Goal: Information Seeking & Learning: Learn about a topic

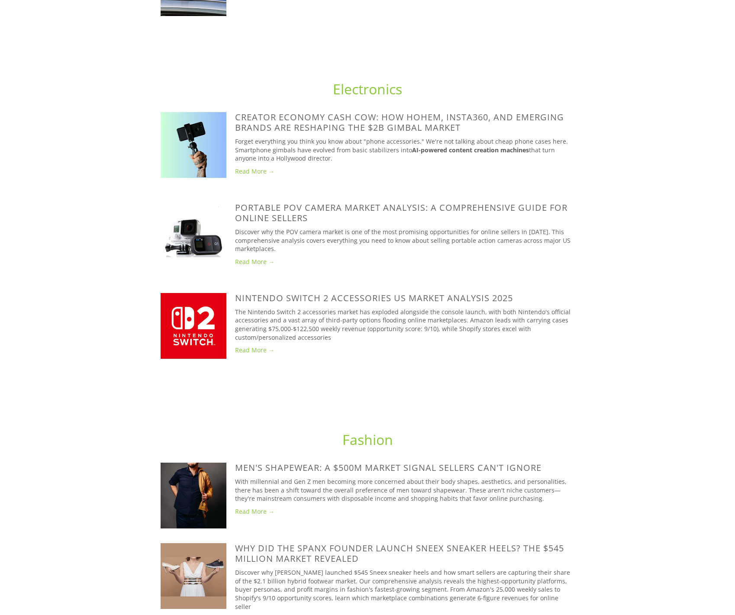
scroll to position [817, 0]
click at [233, 159] on link at bounding box center [198, 144] width 74 height 66
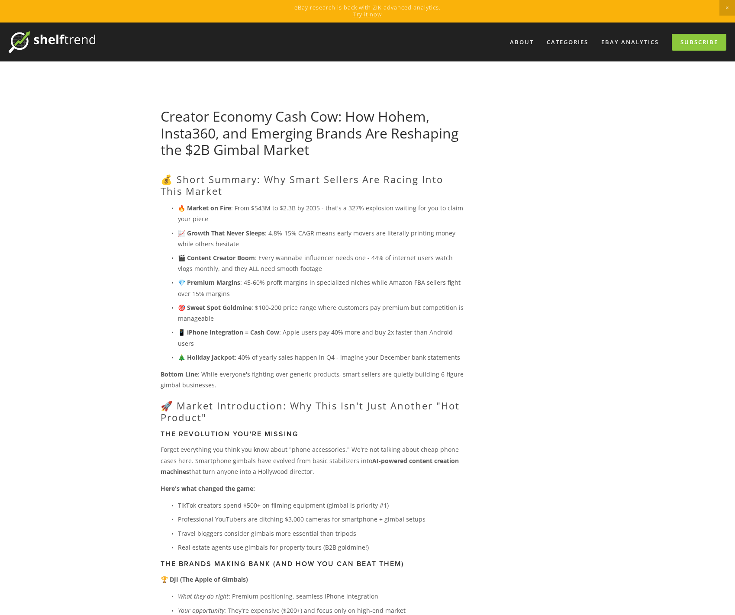
click at [68, 43] on img at bounding box center [52, 42] width 87 height 22
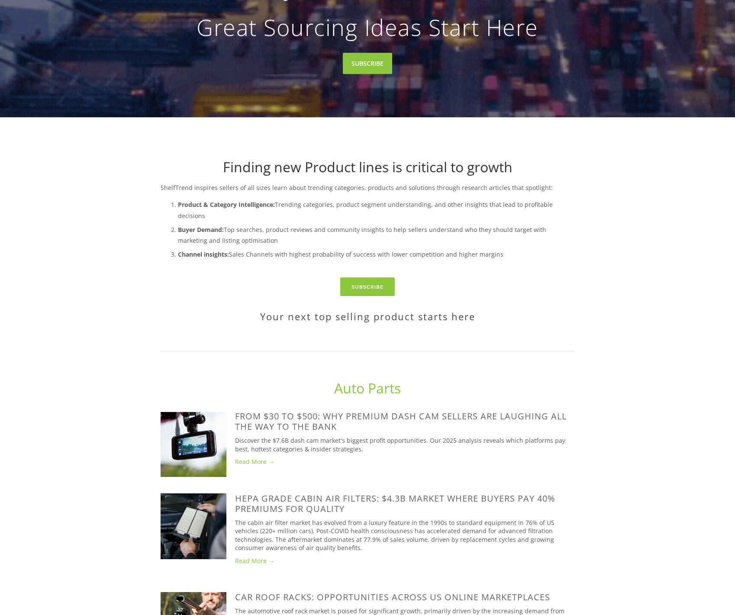
scroll to position [255, 0]
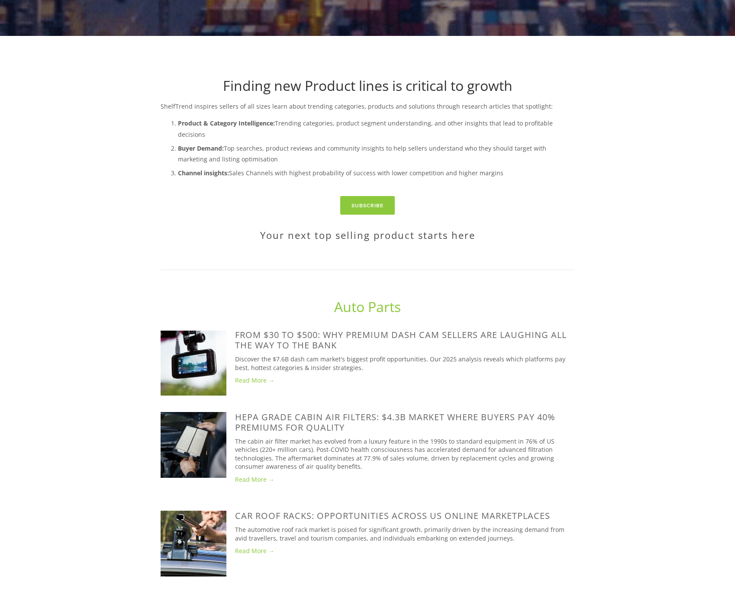
click at [355, 298] on link "Auto Parts" at bounding box center [367, 307] width 67 height 19
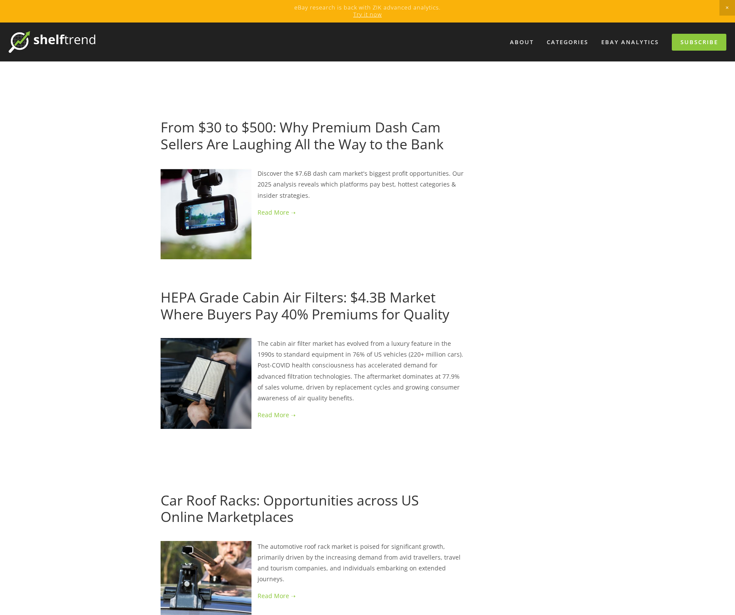
click at [306, 132] on link "From $30 to $500: Why Premium Dash Cam Sellers Are Laughing All the Way to the …" at bounding box center [302, 135] width 283 height 35
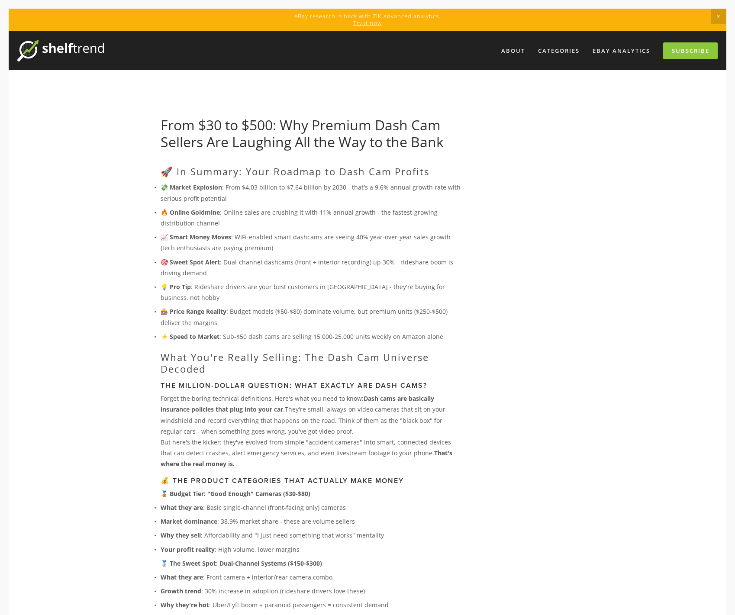
click at [347, 133] on link "From $30 to $500: Why Premium Dash Cam Sellers Are Laughing All the Way to the …" at bounding box center [302, 133] width 283 height 35
click at [75, 49] on img at bounding box center [60, 51] width 87 height 22
